Goal: Check status: Check status

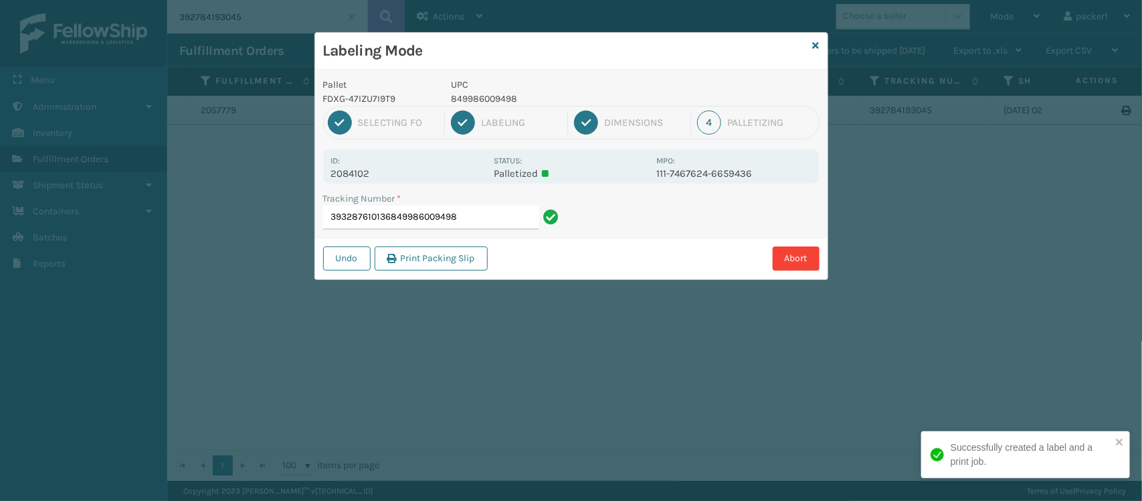
type input "393287610136849986009498"
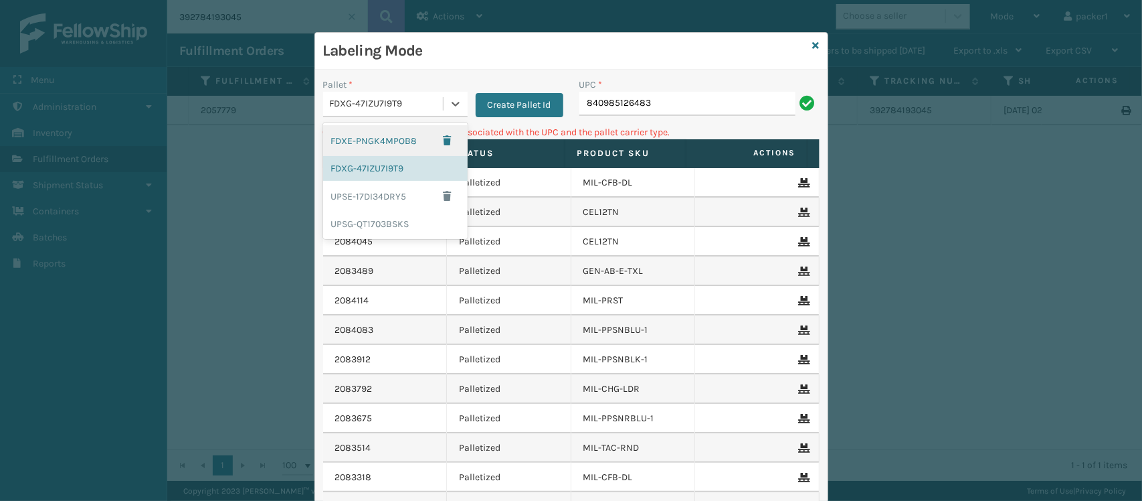
click at [402, 106] on div "FDXG-47IZU7I9T9" at bounding box center [387, 104] width 114 height 14
click at [378, 228] on div "UPSG-QT1703BSKS" at bounding box center [395, 223] width 145 height 25
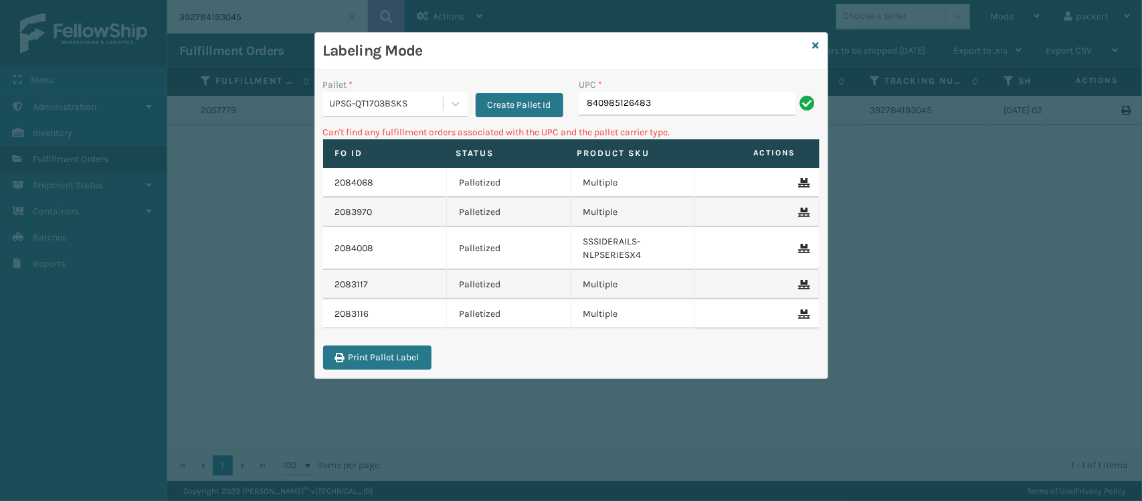
click at [723, 90] on div "UPC *" at bounding box center [700, 85] width 240 height 14
click at [703, 98] on input "840985126483" at bounding box center [688, 104] width 216 height 24
click at [426, 104] on div "UPSG-QT1703BSKS" at bounding box center [387, 104] width 114 height 14
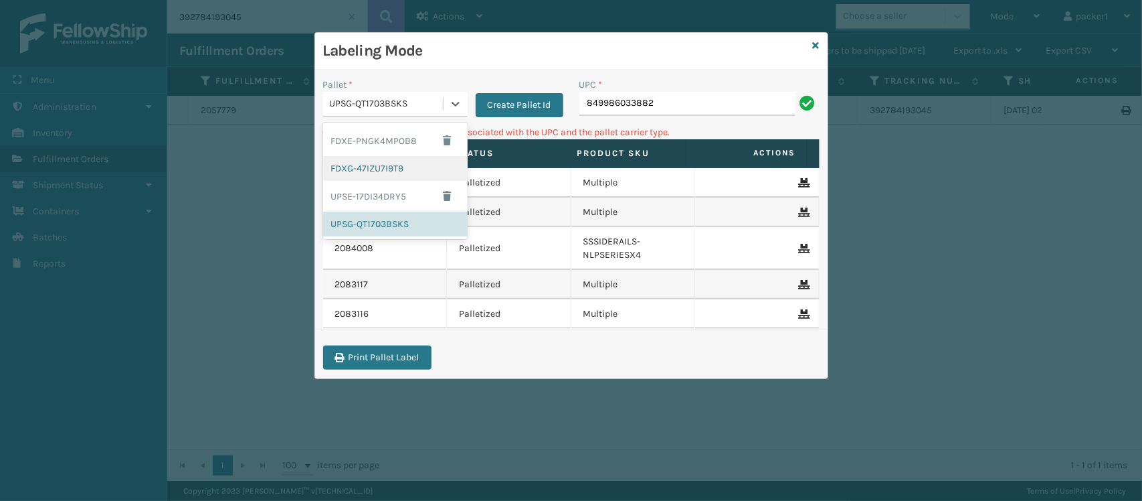
click at [416, 174] on div "FDXG-47IZU7I9T9" at bounding box center [395, 168] width 145 height 25
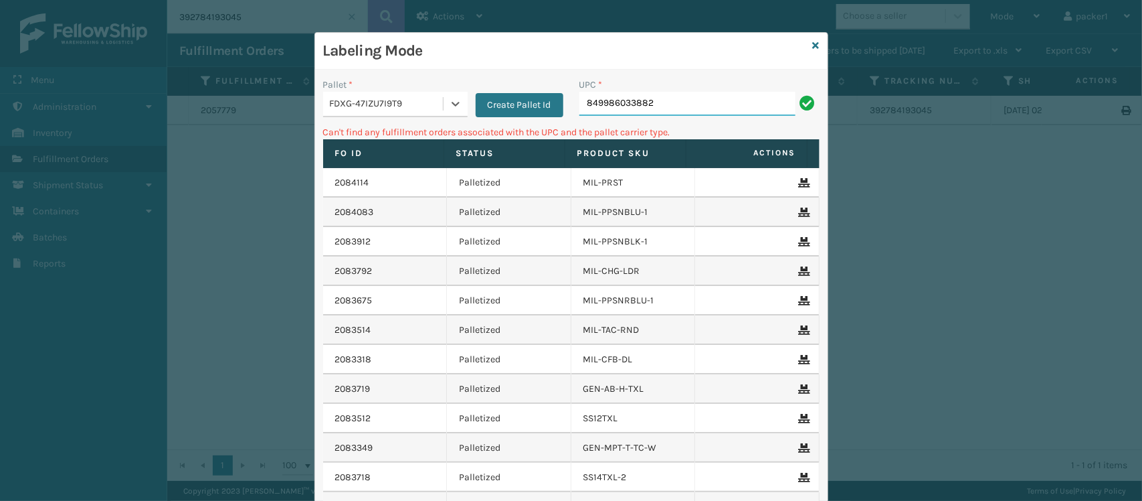
click at [708, 94] on input "849986033882" at bounding box center [688, 104] width 216 height 24
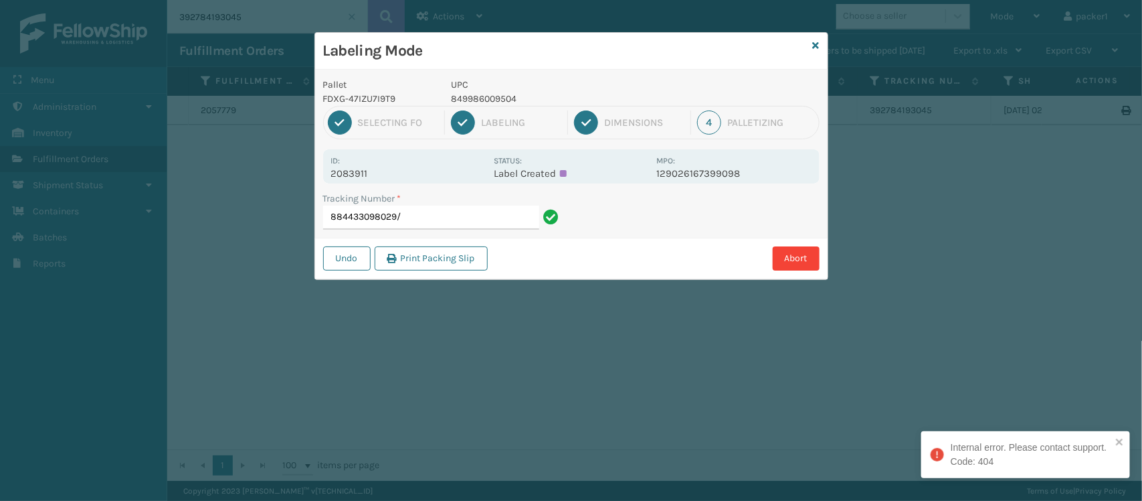
click at [708, 94] on div "Pallet FDXG-47IZU7I9T9 UPC 849986009504" at bounding box center [571, 92] width 513 height 28
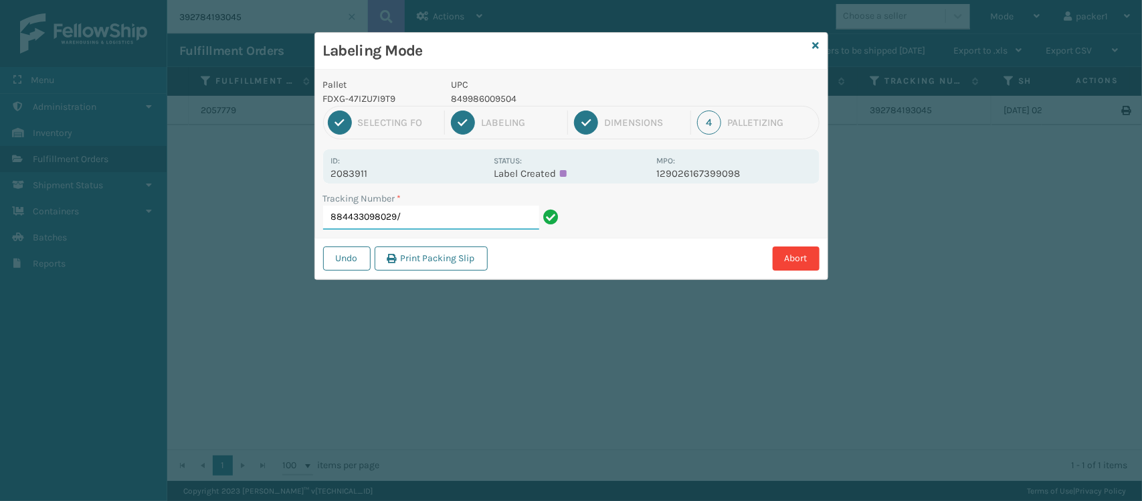
click at [430, 218] on input "884433098029/" at bounding box center [431, 217] width 216 height 24
type input "884433098029"
